Goal: Transaction & Acquisition: Book appointment/travel/reservation

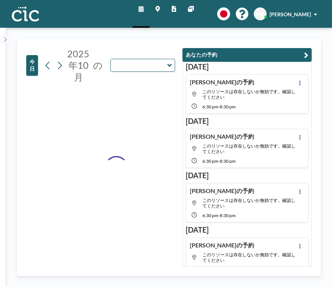
type input "Kaminari"
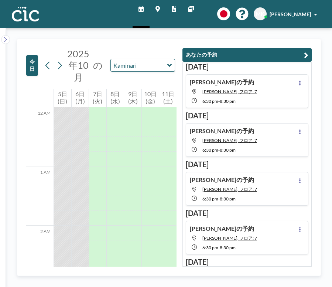
click at [28, 55] on button "今日" at bounding box center [32, 65] width 12 height 21
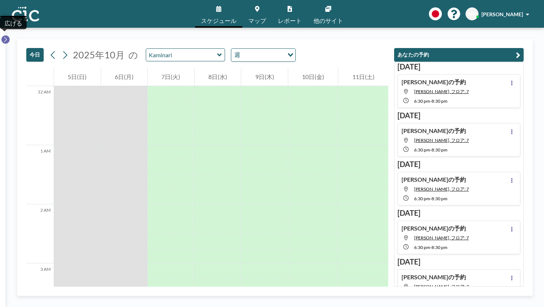
click at [3, 36] on icon at bounding box center [5, 39] width 5 height 7
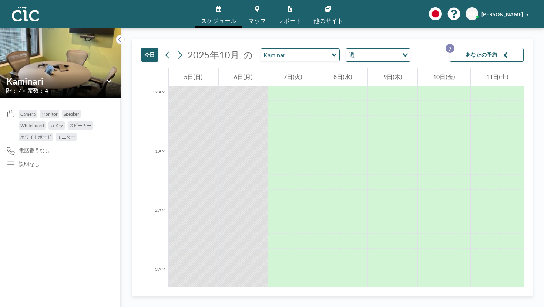
click at [235, 8] on link "スケジュール" at bounding box center [218, 14] width 47 height 28
click at [141, 48] on button "今日" at bounding box center [149, 55] width 17 height 14
click at [332, 49] on div "週 Loading..." at bounding box center [378, 55] width 64 height 13
click at [311, 56] on li "日" at bounding box center [304, 57] width 58 height 11
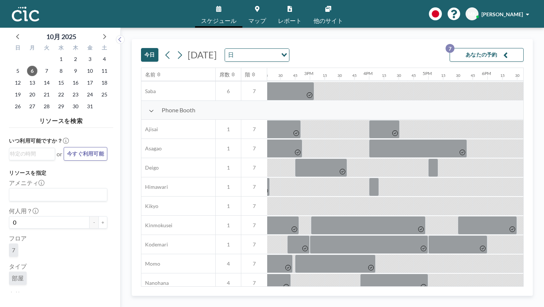
scroll to position [0, 845]
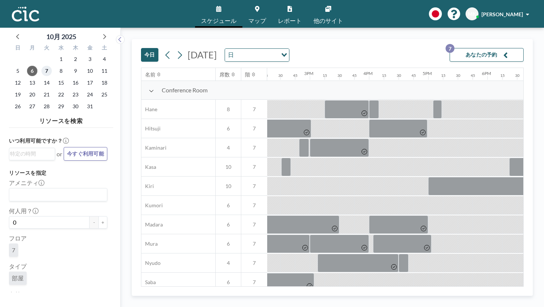
click at [41, 66] on span "7" at bounding box center [46, 71] width 10 height 10
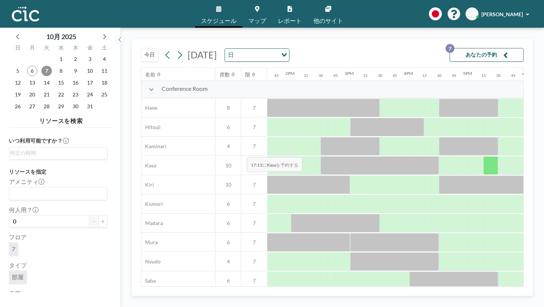
scroll to position [0, 805]
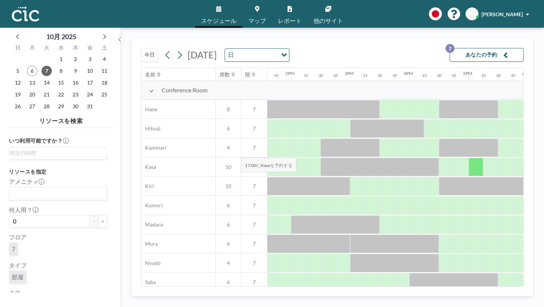
click at [332, 158] on div at bounding box center [475, 167] width 15 height 18
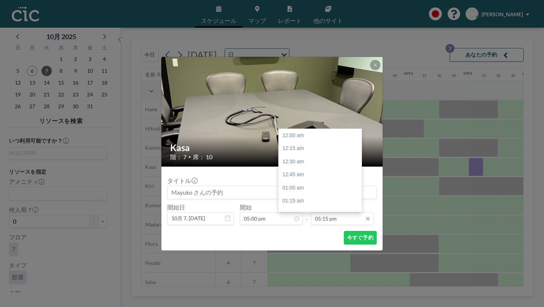
scroll to position [815, 0]
click at [323, 213] on input "05:15 pm" at bounding box center [342, 219] width 63 height 13
click at [306, 262] on div "06:00 pm" at bounding box center [319, 268] width 83 height 13
type input "06:00 pm"
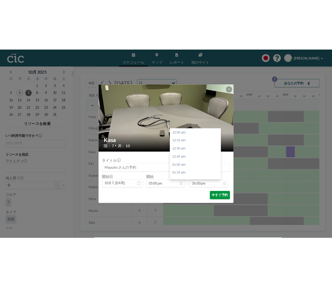
scroll to position [850, 0]
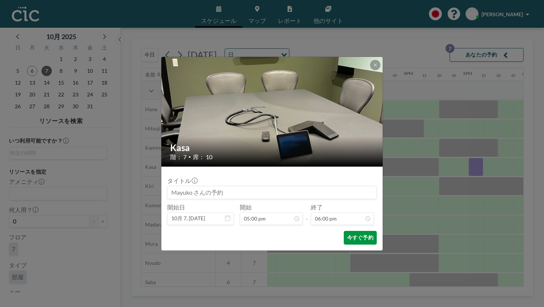
click at [332, 231] on button "今すぐ予約" at bounding box center [360, 238] width 33 height 14
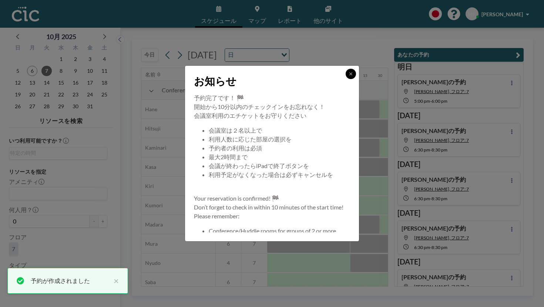
click at [332, 79] on button at bounding box center [350, 74] width 10 height 10
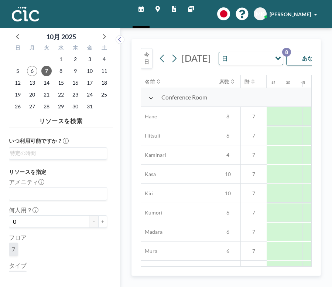
scroll to position [0, 372]
